Goal: Task Accomplishment & Management: Manage account settings

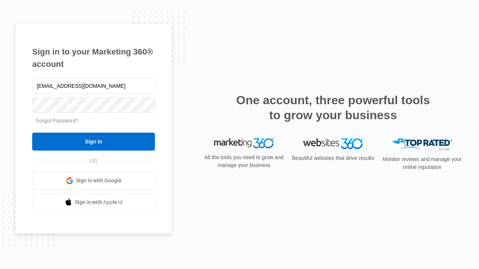
type input "dankie614@gmail.com"
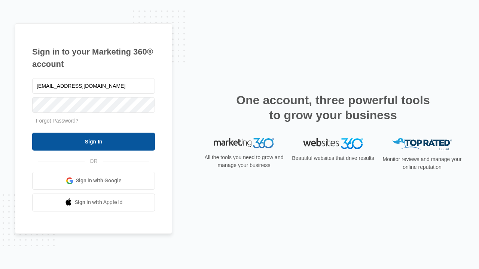
click at [93, 141] on input "Sign In" at bounding box center [93, 142] width 123 height 18
